Goal: Task Accomplishment & Management: Use online tool/utility

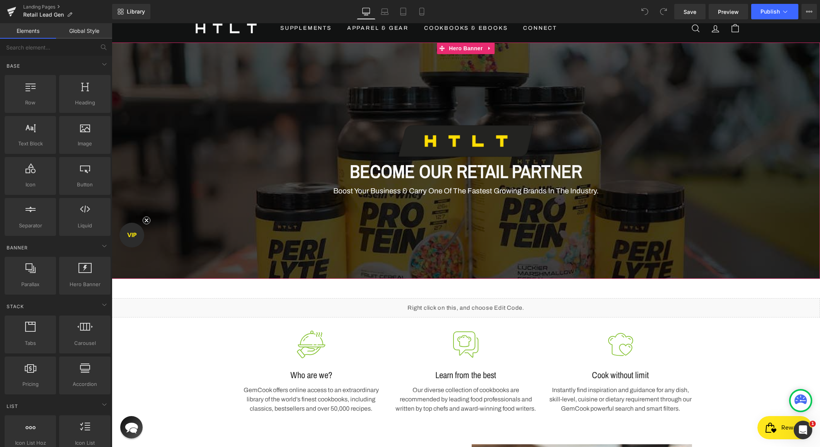
scroll to position [10, 0]
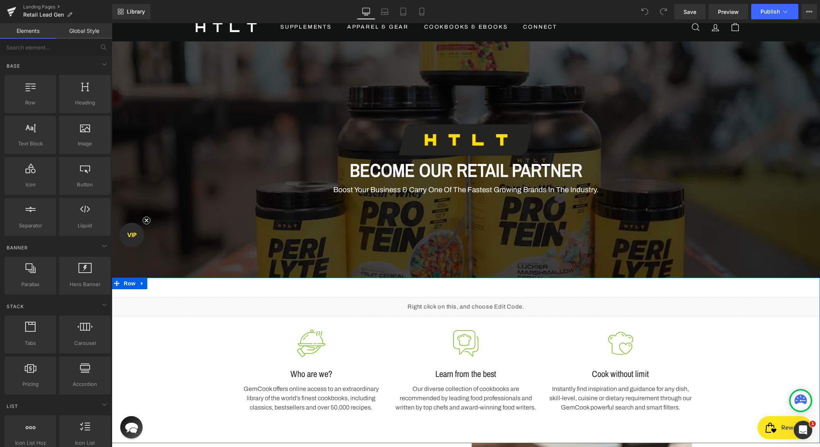
click at [243, 290] on div "Liquid Image Who are we? Heading GemCook offers online access to an extraordina…" at bounding box center [466, 360] width 708 height 165
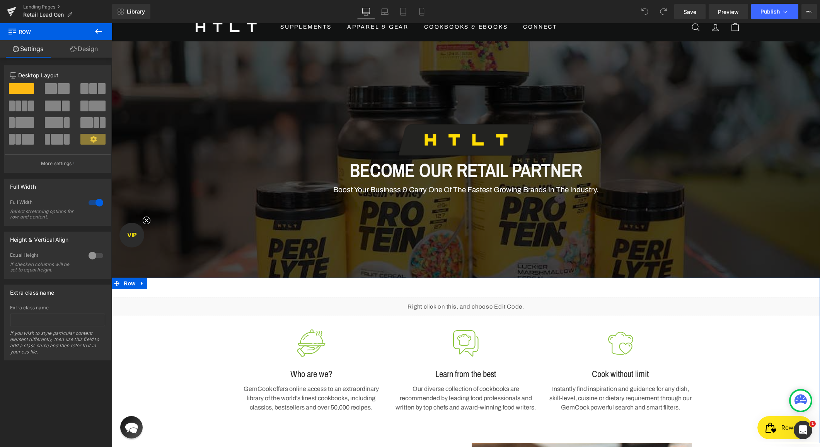
click at [85, 55] on link "Design" at bounding box center [84, 48] width 56 height 17
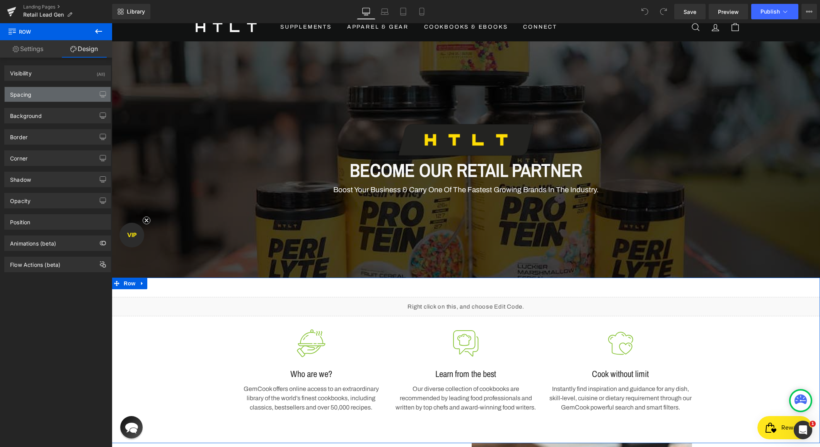
click at [52, 95] on div "Spacing" at bounding box center [58, 94] width 106 height 15
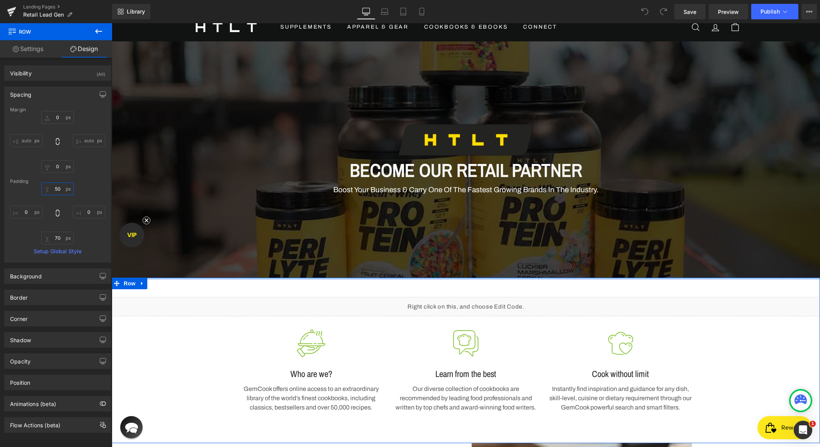
click at [56, 187] on input "50" at bounding box center [57, 188] width 32 height 13
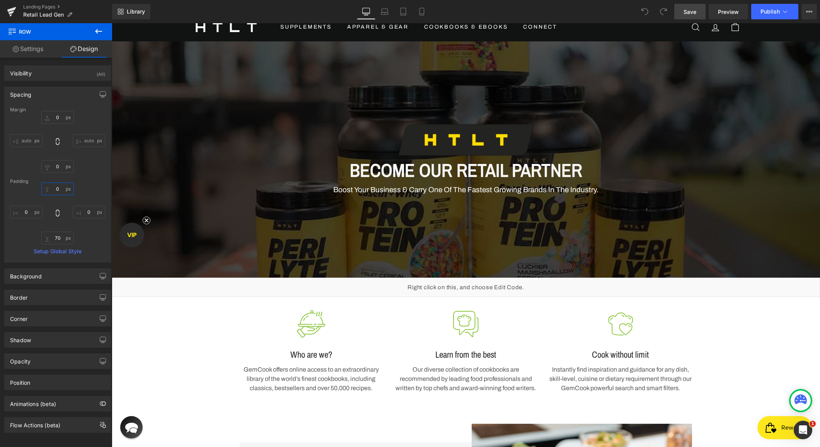
type input "0"
click at [689, 12] on span "Save" at bounding box center [689, 12] width 13 height 8
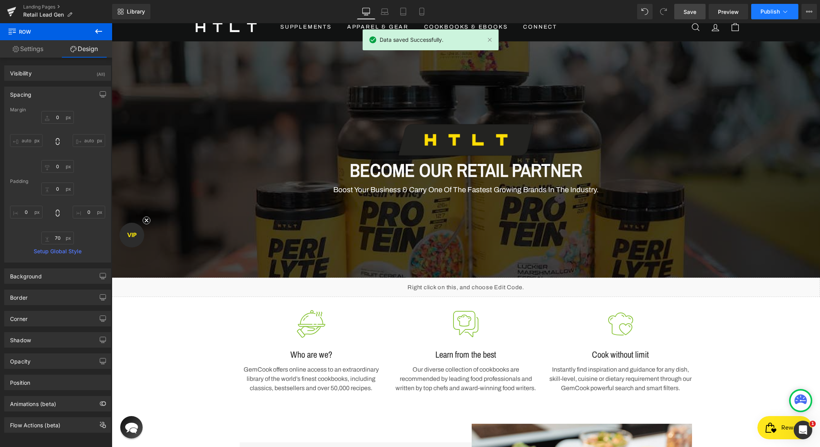
click at [763, 10] on span "Publish" at bounding box center [769, 12] width 19 height 6
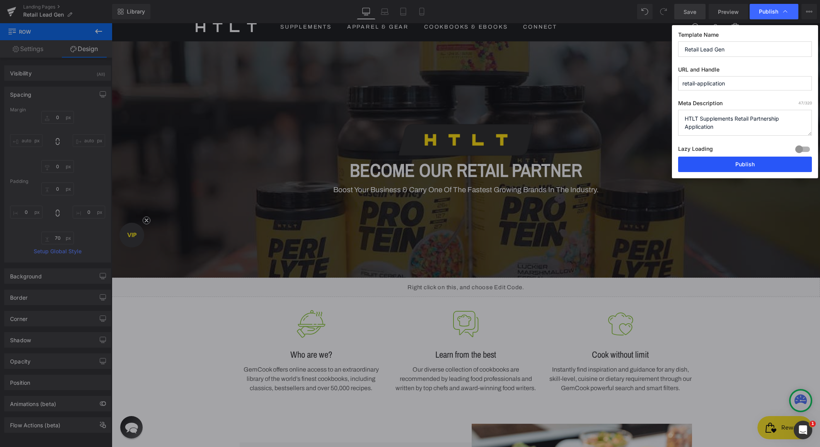
click at [727, 163] on button "Publish" at bounding box center [745, 164] width 134 height 15
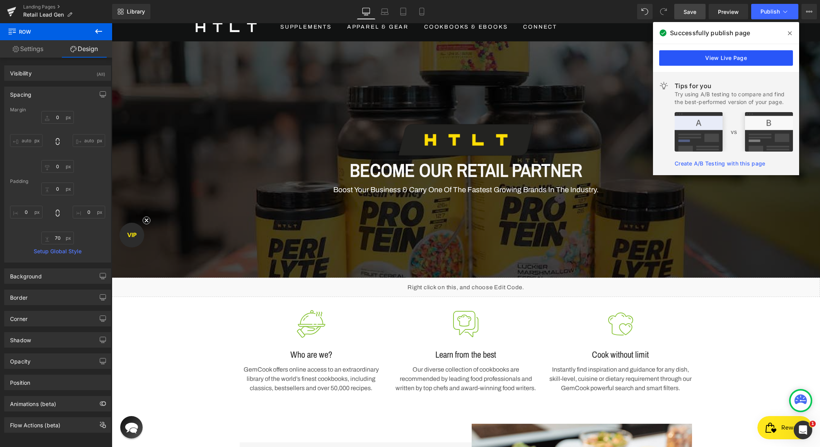
click at [706, 61] on link "View Live Page" at bounding box center [726, 57] width 134 height 15
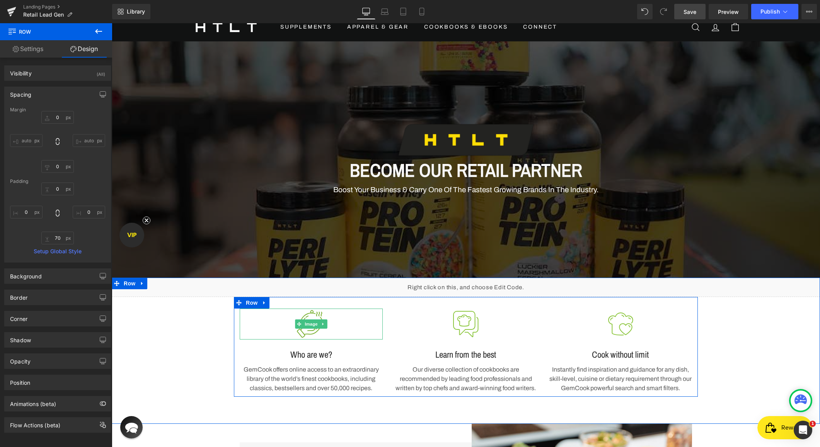
click at [306, 331] on img at bounding box center [311, 323] width 31 height 31
